Goal: Navigation & Orientation: Go to known website

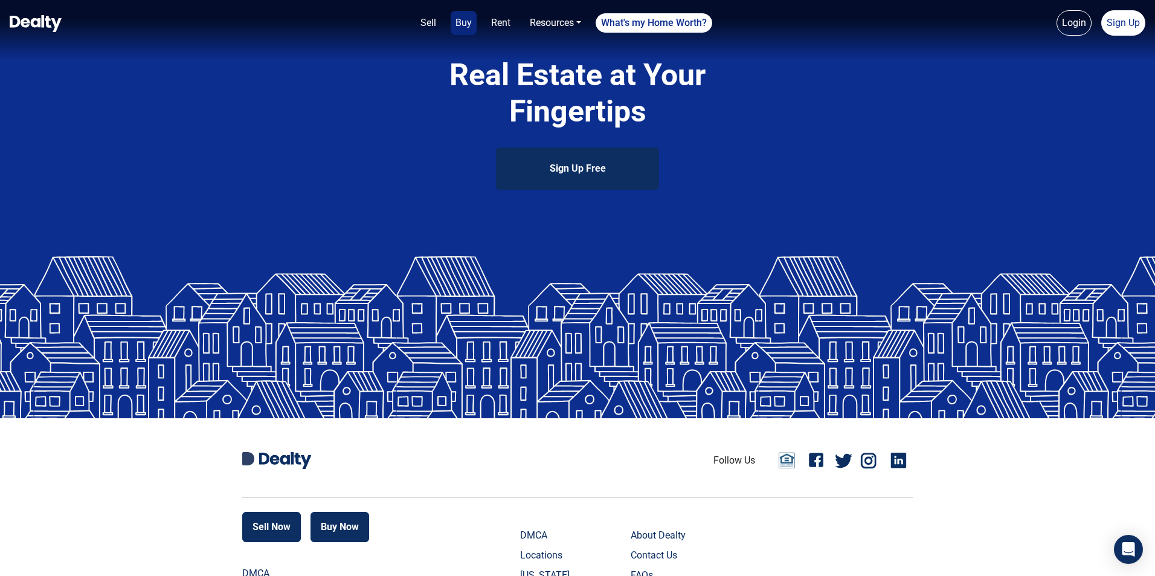
scroll to position [2694, 0]
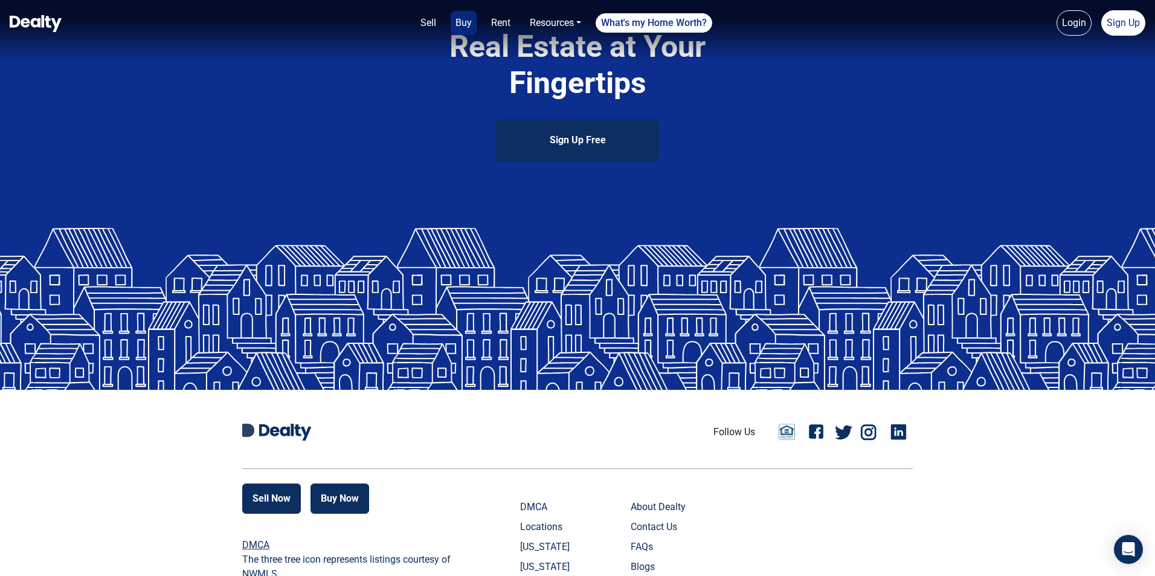
click at [256, 425] on link at bounding box center [276, 432] width 69 height 17
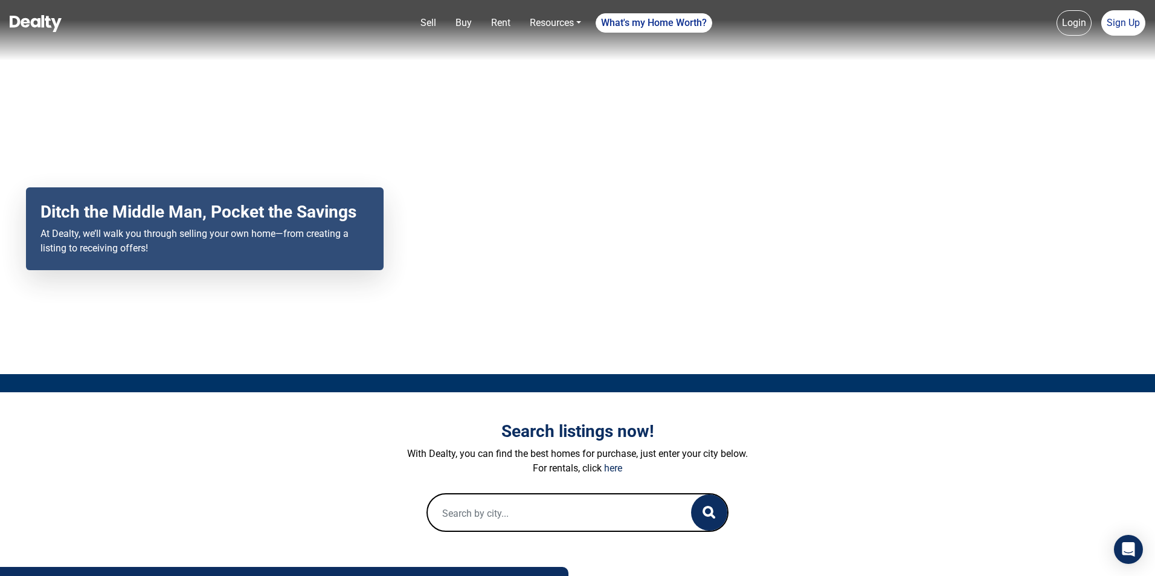
click at [477, 502] on input "text" at bounding box center [547, 513] width 239 height 39
type input "air fryer chicken wings"
